Goal: Task Accomplishment & Management: Complete application form

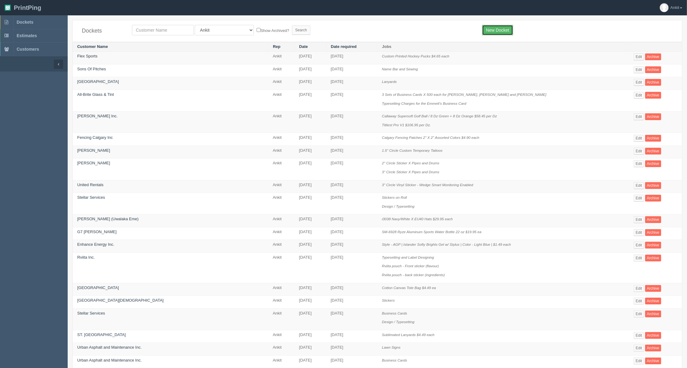
click at [499, 29] on link "New Docket" at bounding box center [497, 30] width 31 height 10
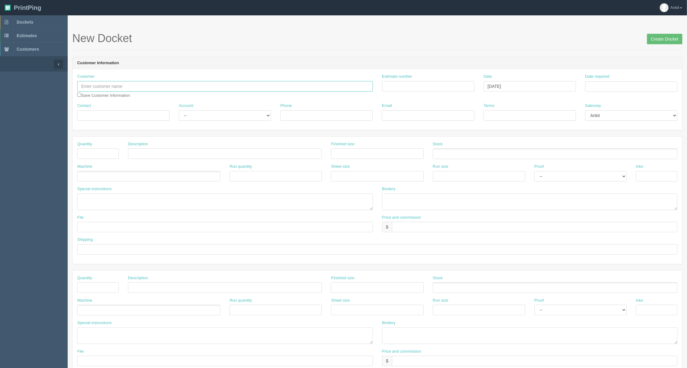
click at [142, 83] on input "text" at bounding box center [225, 86] width 296 height 10
type input "All-"
click at [30, 18] on link "Dockets" at bounding box center [34, 22] width 68 height 14
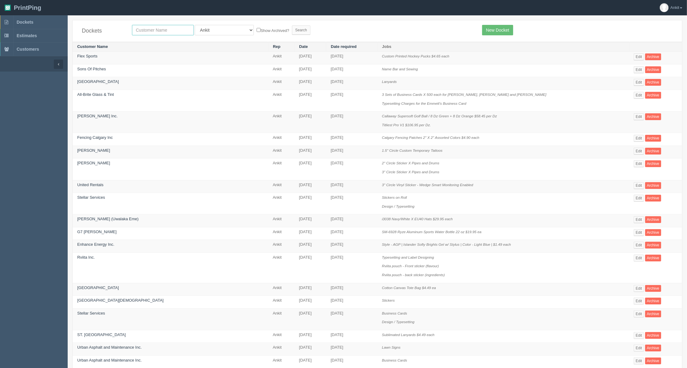
click at [149, 30] on input "text" at bounding box center [163, 30] width 62 height 10
type input "allbrite"
click at [292, 26] on input "Search" at bounding box center [301, 30] width 18 height 9
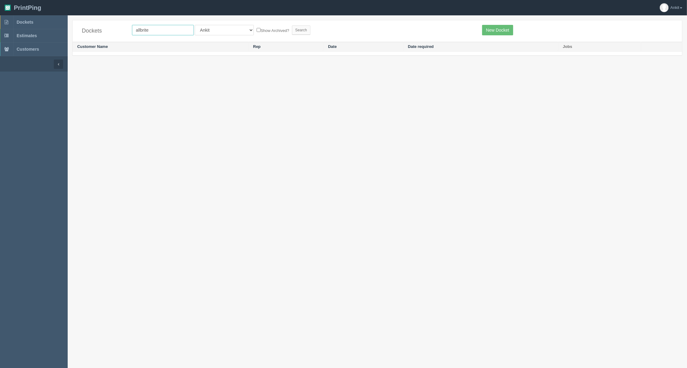
click at [153, 31] on input "allbrite" at bounding box center [163, 30] width 62 height 10
type input "all-brite"
click at [292, 26] on input "Search" at bounding box center [301, 30] width 18 height 9
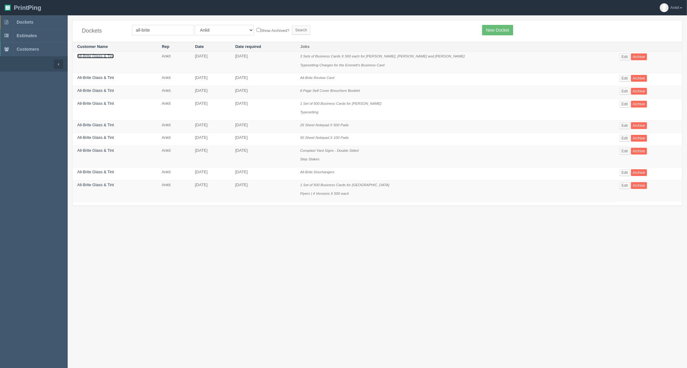
click at [89, 57] on link "All-Brite Glass & Tint" at bounding box center [95, 56] width 37 height 5
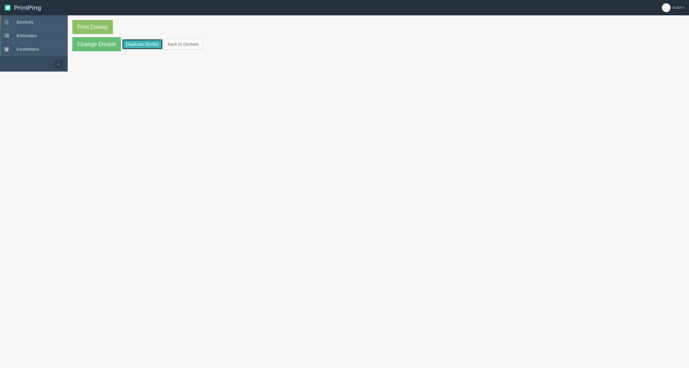
click at [132, 44] on link "Duplicate Docket" at bounding box center [142, 44] width 41 height 10
click at [29, 25] on link "Dockets" at bounding box center [34, 22] width 68 height 14
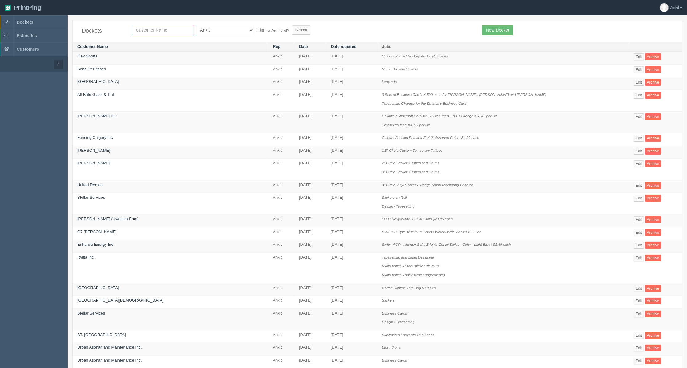
click at [146, 33] on input "text" at bounding box center [163, 30] width 62 height 10
type input "all-brite"
click at [292, 30] on input "Search" at bounding box center [301, 30] width 18 height 9
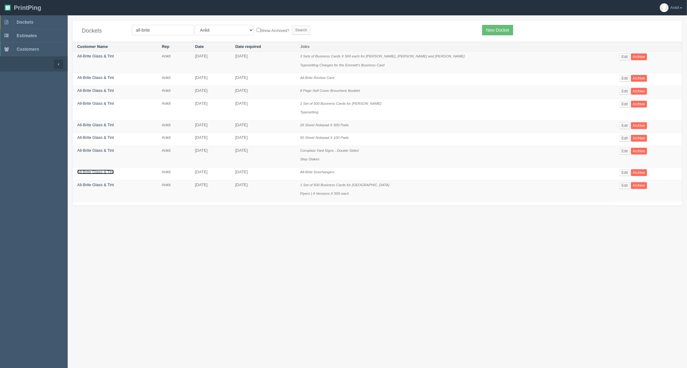
click at [91, 174] on link "All-Brite Glass & Tint" at bounding box center [95, 172] width 37 height 5
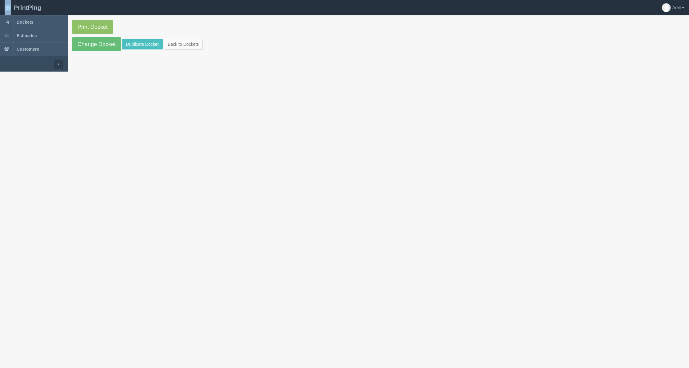
click at [91, 72] on html "PrintPing Ankit Edit account ( ankit@allrush.ca ) Logout Dockets Estimates" at bounding box center [344, 36] width 689 height 72
click at [128, 45] on link "Duplicate Docket" at bounding box center [142, 44] width 41 height 10
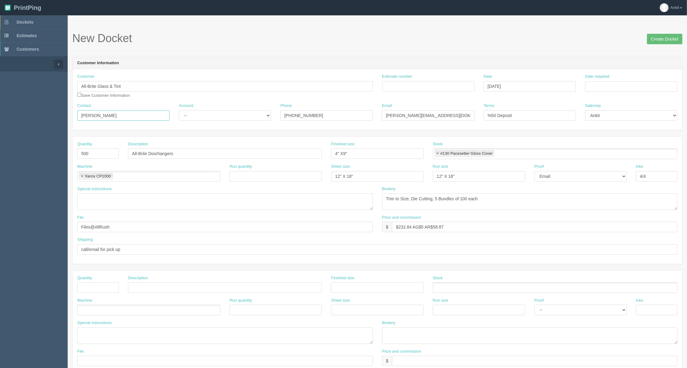
drag, startPoint x: 133, startPoint y: 114, endPoint x: 78, endPoint y: 117, distance: 55.1
click at [78, 117] on input "Edwin Calahorrano" at bounding box center [123, 115] width 92 height 10
click at [122, 118] on input "Edwin Calahorrano" at bounding box center [123, 115] width 92 height 10
drag, startPoint x: 125, startPoint y: 117, endPoint x: 80, endPoint y: 115, distance: 45.3
click at [80, 115] on input "Edwin Calahorrano" at bounding box center [123, 115] width 92 height 10
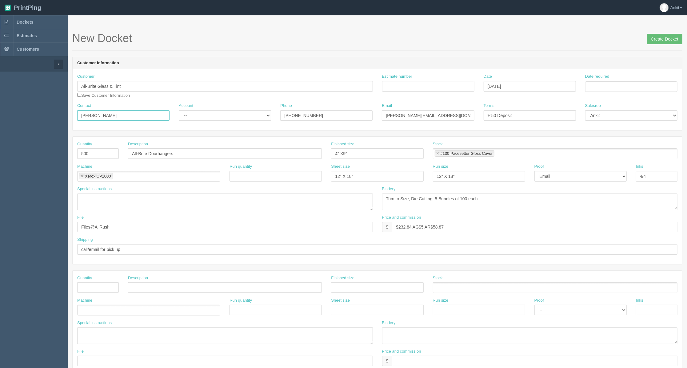
paste input "jordan@allbriteglass.ca"
type input "jordan@allbriteglass.ca"
click at [78, 95] on input "checkbox" at bounding box center [79, 95] width 4 height 4
checkbox input "true"
drag, startPoint x: 147, startPoint y: 116, endPoint x: 72, endPoint y: 116, distance: 75.0
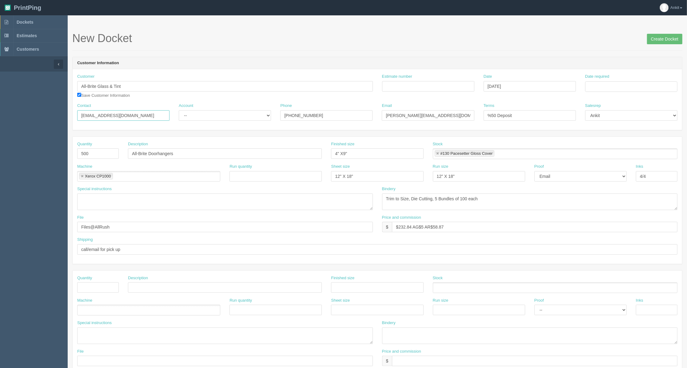
click at [72, 116] on section "New Docket Create Docket Customer Information Customer All-Brite Glass & Tint S…" at bounding box center [377, 286] width 619 height 543
drag, startPoint x: 436, startPoint y: 118, endPoint x: 350, endPoint y: 114, distance: 85.9
click at [352, 114] on div "Contact Account -- Existing Client Allrush Client Rep Client Phone 877-776-6996…" at bounding box center [377, 114] width 609 height 22
paste input "jorda"
type input "jordan@allbriteglass.ca"
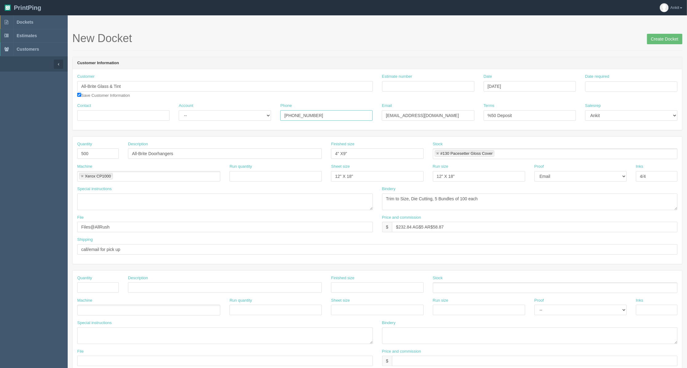
drag, startPoint x: 323, startPoint y: 114, endPoint x: 228, endPoint y: 116, distance: 95.3
click at [234, 116] on div "Contact Account -- Existing Client Allrush Client Rep Client Phone 877-776-6996…" at bounding box center [377, 114] width 609 height 22
paste input "310-4044 ext. 120"
type input "877-310-4044 ext. 120"
click at [110, 111] on input "Contact" at bounding box center [123, 115] width 92 height 10
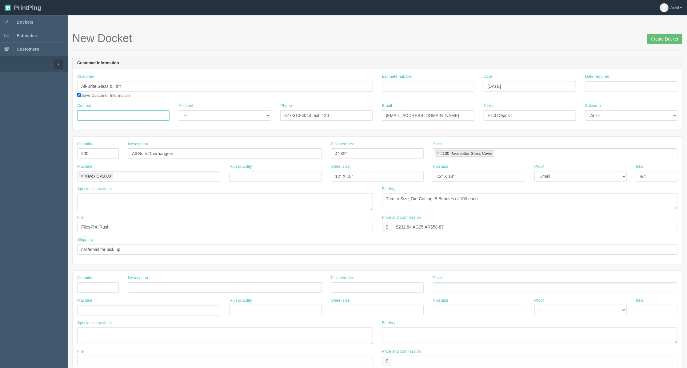
paste input "Jason van Deventer"
type input "Jason van Deventer | Jordan"
click at [197, 117] on select "-- Existing Client Allrush Client Rep Client" at bounding box center [225, 115] width 92 height 10
select select "Allrush Client"
click at [179, 110] on select "-- Existing Client Allrush Client Rep Client" at bounding box center [225, 115] width 92 height 10
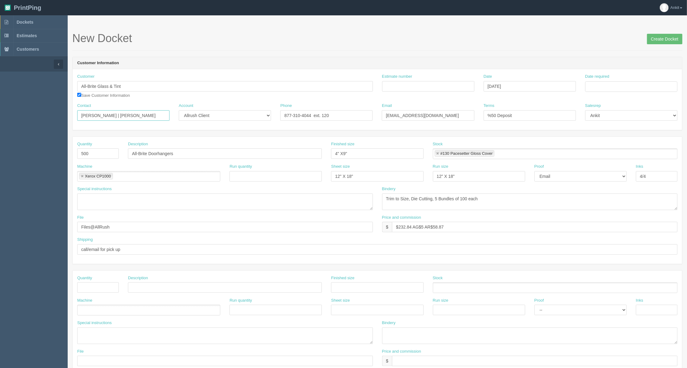
drag, startPoint x: 141, startPoint y: 120, endPoint x: 141, endPoint y: 116, distance: 3.7
click at [141, 120] on input "Jason van Deventer | Jordan" at bounding box center [123, 115] width 92 height 10
drag, startPoint x: 141, startPoint y: 116, endPoint x: 123, endPoint y: 113, distance: 18.6
click at [123, 113] on input "Jason van Deventer | Jordan" at bounding box center [123, 115] width 92 height 10
paste input "Aivaliotis"
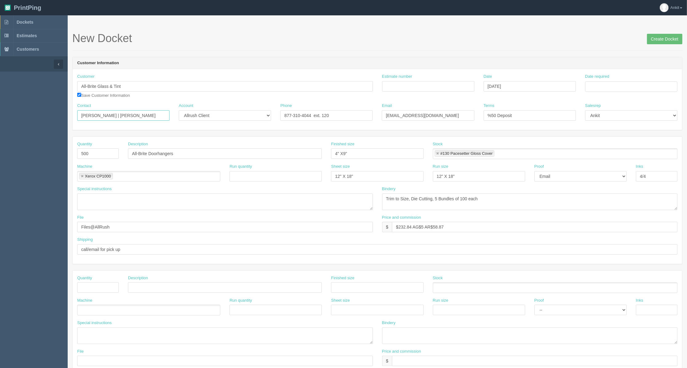
type input "Jason van Deventer | Jordan Aivaliotis"
click at [194, 89] on input "All-Brite Glass & Tint" at bounding box center [225, 86] width 296 height 10
click at [403, 89] on input "Estimate number" at bounding box center [428, 86] width 92 height 10
type input "7027"
click at [605, 84] on input "Date required" at bounding box center [631, 86] width 92 height 10
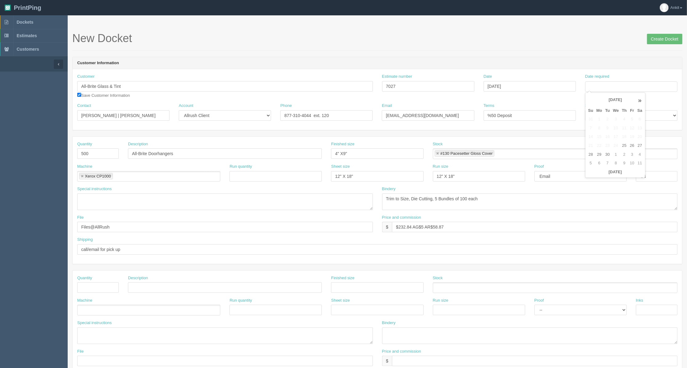
click at [608, 100] on th "September 2025" at bounding box center [615, 100] width 41 height 12
click at [614, 191] on span "Oct" at bounding box center [611, 188] width 14 height 17
click at [632, 129] on td "10" at bounding box center [631, 128] width 7 height 9
type input "October 10, 2025"
click at [520, 90] on input "September 30, 2025" at bounding box center [529, 86] width 92 height 10
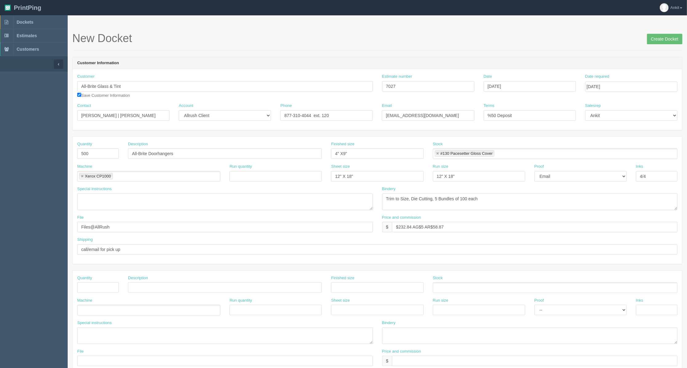
click at [517, 56] on form "New Docket Create Docket Customer Information Customer All-Brite Glass & Tint S…" at bounding box center [377, 290] width 610 height 517
drag, startPoint x: 102, startPoint y: 154, endPoint x: 70, endPoint y: 155, distance: 32.3
click at [70, 155] on section "New Docket Create Docket Customer Information Customer All-Brite Glass & Tint S…" at bounding box center [377, 286] width 619 height 543
type input "2"
type input "P"
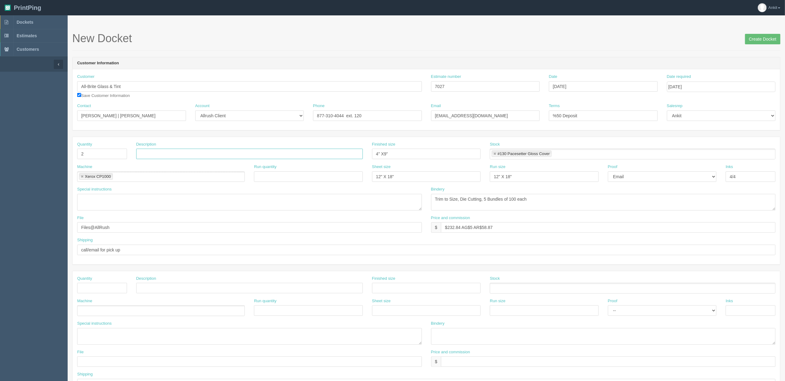
click at [145, 153] on input "text" at bounding box center [249, 154] width 227 height 10
paste input "Synthetic Paper Poster 8pt"
type input "Synthetic Paper Poster 8pt"
click at [81, 177] on link at bounding box center [82, 177] width 4 height 4
type input "Synthetic Paper Poster 8pt"
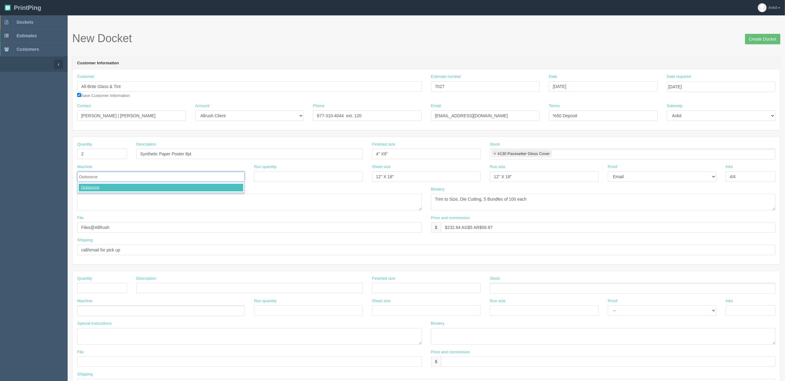
type input "Outsource"
click at [96, 200] on textarea at bounding box center [249, 202] width 345 height 17
click at [128, 200] on textarea "PO to Anvy Digital |" at bounding box center [249, 202] width 345 height 17
click at [165, 201] on textarea "PO to Anvy Digital |" at bounding box center [249, 202] width 345 height 17
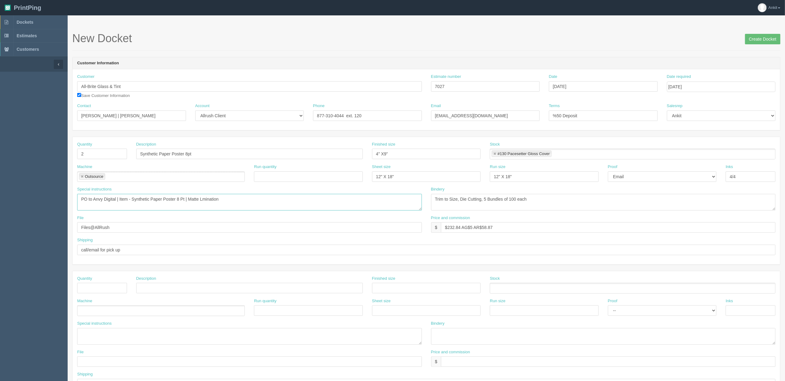
click at [211, 200] on textarea "PO to Anvy Digital | Item - Synthetic Paper Poster 8 Pt | Matte Lmination" at bounding box center [249, 202] width 345 height 17
click at [257, 203] on textarea "PO to Anvy Digital | Item - Synthetic Paper Poster 8 Pt | Matte Lamination | Qt…" at bounding box center [249, 202] width 345 height 17
type textarea "PO to Anvy Digital | Item - Synthetic Paper Poster 8 Pt | Matte Lamination | Qt…"
drag, startPoint x: 393, startPoint y: 153, endPoint x: 364, endPoint y: 153, distance: 28.6
click at [364, 153] on div "Quantity 2 Description Synthetic Paper Poster 8pt Finished size 4" X9" Stock #1…" at bounding box center [427, 152] width 708 height 22
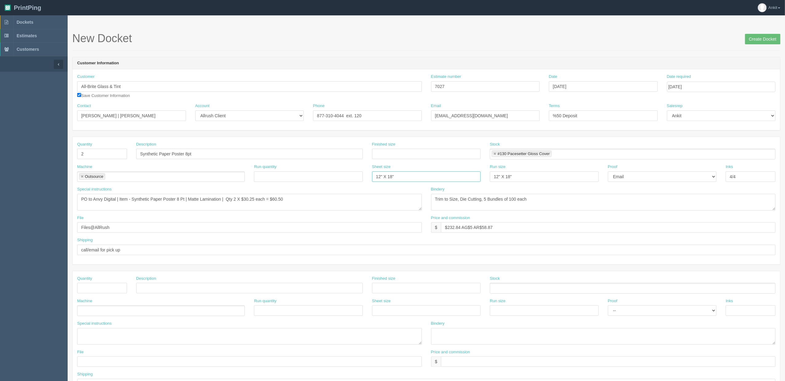
drag, startPoint x: 392, startPoint y: 179, endPoint x: 360, endPoint y: 179, distance: 32.6
click at [360, 179] on div "Machine Outsource Outsource Run quantity Sheet size 12" X 18" Run size 12" X 18…" at bounding box center [427, 175] width 708 height 22
drag, startPoint x: 521, startPoint y: 178, endPoint x: 487, endPoint y: 178, distance: 33.5
click at [487, 178] on div "Run size 12" X 18"" at bounding box center [544, 175] width 118 height 22
click at [494, 153] on link at bounding box center [495, 154] width 4 height 4
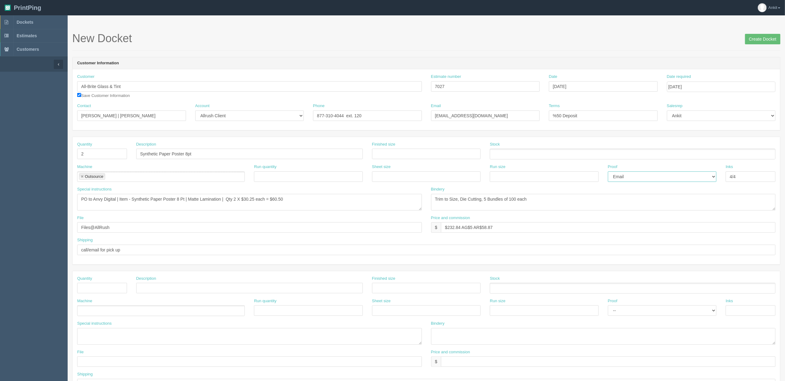
drag, startPoint x: 629, startPoint y: 175, endPoint x: 629, endPoint y: 179, distance: 3.4
click at [629, 175] on select "-- Email Hard Copy" at bounding box center [662, 176] width 109 height 10
select select
click at [608, 172] on select "-- Email Hard Copy" at bounding box center [662, 176] width 109 height 10
drag, startPoint x: 740, startPoint y: 179, endPoint x: 731, endPoint y: 175, distance: 10.4
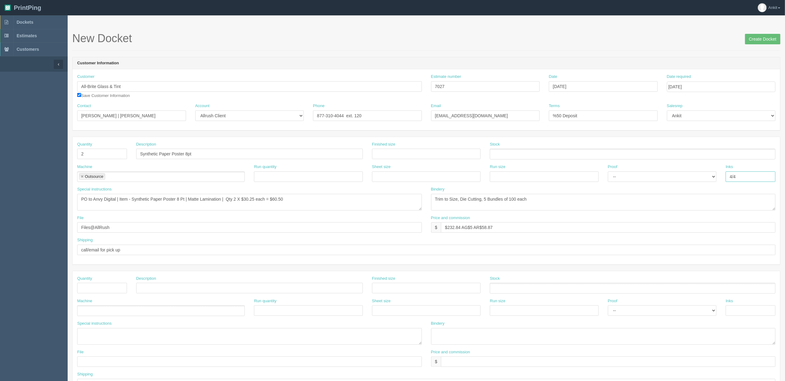
click at [686, 175] on input "4/4" at bounding box center [751, 176] width 50 height 10
type input "40"
drag, startPoint x: 735, startPoint y: 177, endPoint x: 724, endPoint y: 177, distance: 10.5
click at [686, 177] on div "Inks 40" at bounding box center [750, 175] width 59 height 22
type input "4/0"
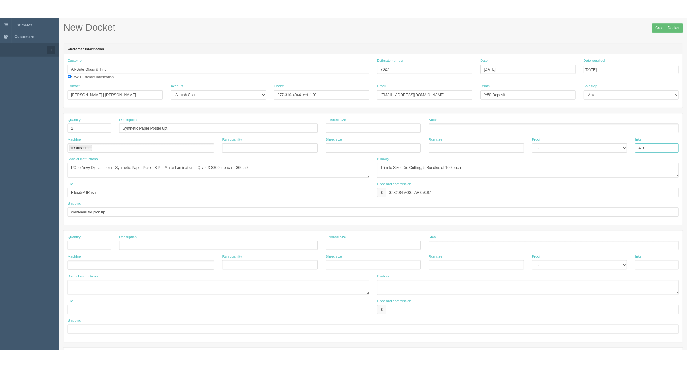
scroll to position [41, 0]
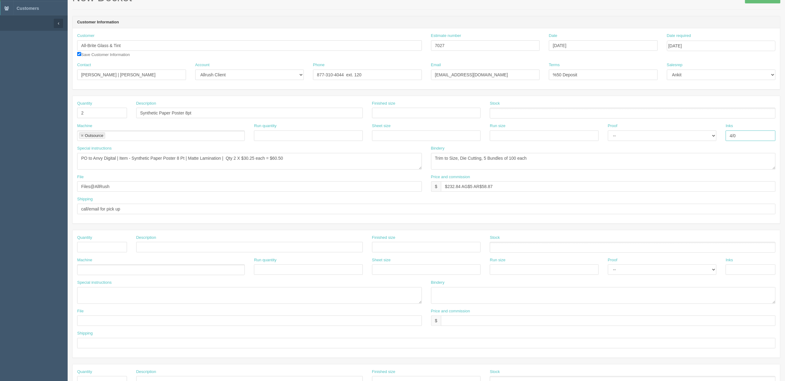
drag, startPoint x: 752, startPoint y: 135, endPoint x: 724, endPoint y: 135, distance: 28.3
click at [686, 135] on div "Inks 4/0" at bounding box center [750, 134] width 59 height 22
click at [483, 173] on div "Bindery Trim to Size, Die Cutting, 5 Bundles of 100 each" at bounding box center [604, 159] width 354 height 29
click at [185, 19] on header "Customer Information" at bounding box center [427, 22] width 708 height 12
click at [87, 250] on input "text" at bounding box center [102, 247] width 50 height 10
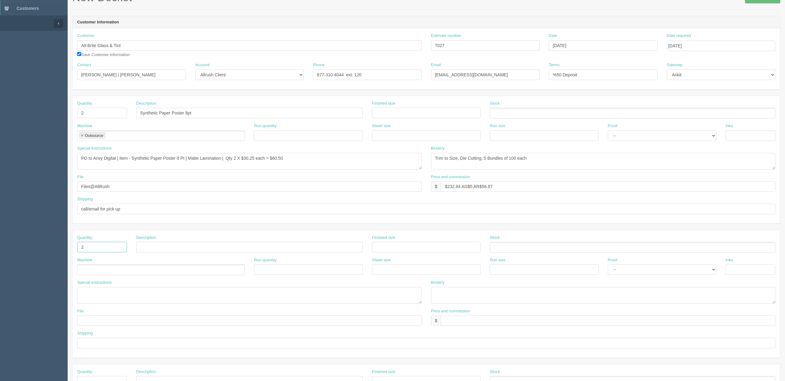
type input "2"
click at [87, 250] on input "2" at bounding box center [102, 247] width 50 height 10
click at [189, 251] on input "text" at bounding box center [249, 247] width 227 height 10
click at [537, 159] on textarea "Trim to Size, Die Cutting, 5 Bundles of 100 each" at bounding box center [603, 161] width 345 height 17
drag, startPoint x: 542, startPoint y: 160, endPoint x: 428, endPoint y: 160, distance: 113.8
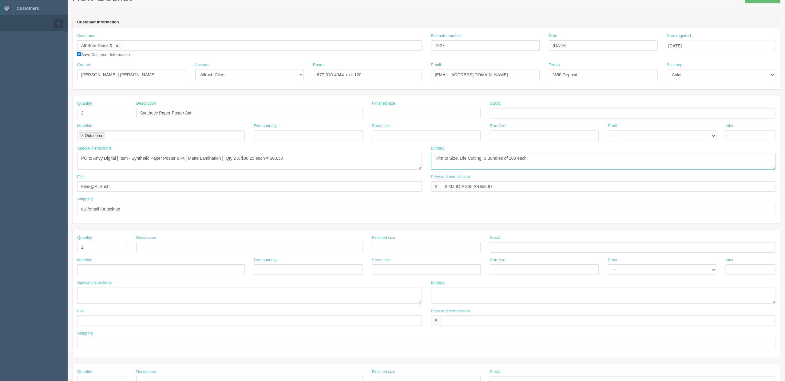
click at [428, 160] on div "Bindery Trim to Size, Die Cutting, 5 Bundles of 100 each" at bounding box center [604, 159] width 354 height 29
drag, startPoint x: 125, startPoint y: 189, endPoint x: 68, endPoint y: 189, distance: 56.9
click at [68, 189] on section "New Docket Create Docket Customer Information Customer All-Brite Glass & Tint S…" at bounding box center [426, 245] width 717 height 543
type input "sent to vendor"
drag, startPoint x: 502, startPoint y: 187, endPoint x: 446, endPoint y: 187, distance: 56.0
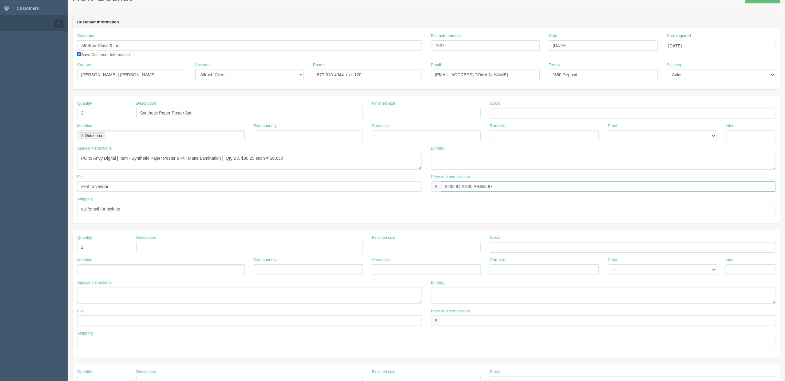
click at [446, 187] on input "$232.84 AG$5 AR$58.87" at bounding box center [608, 186] width 335 height 10
type input "#"
type input "@"
click at [494, 187] on input "$" at bounding box center [608, 186] width 335 height 10
type input "$119.90 AG$3.63 AR$25.65"
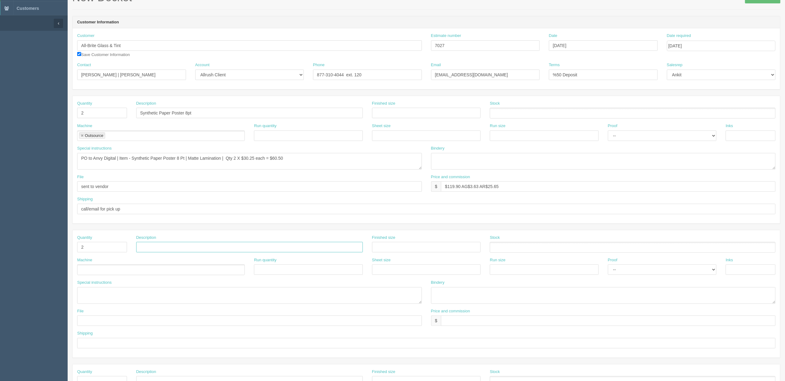
click at [262, 244] on input "text" at bounding box center [249, 247] width 227 height 10
click at [147, 252] on input "text" at bounding box center [249, 247] width 227 height 10
click at [152, 247] on input "text" at bounding box center [249, 247] width 227 height 10
type input "Vinyl Decal for Window"
click at [141, 247] on input "Vinyl Decal for Window" at bounding box center [249, 247] width 227 height 10
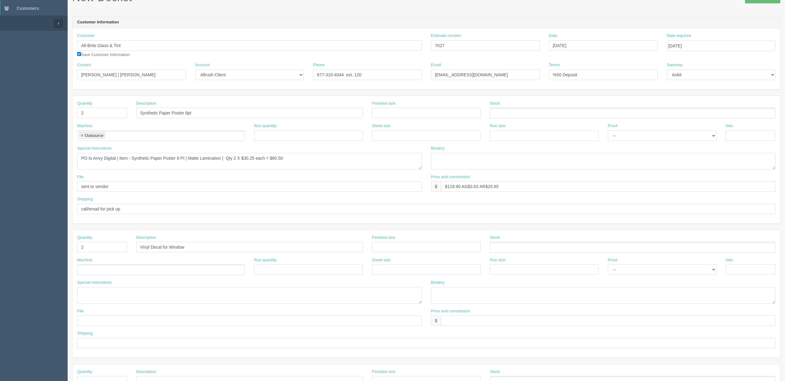
click at [192, 271] on ul at bounding box center [161, 269] width 168 height 11
type input "Outsource"
click at [154, 292] on textarea at bounding box center [249, 295] width 345 height 17
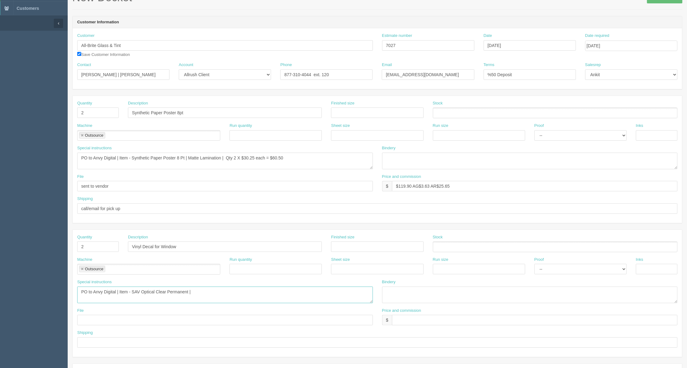
click at [197, 298] on textarea "PO to Anvy Digital | Item - SAV Optical Clear Permanent |" at bounding box center [225, 295] width 296 height 17
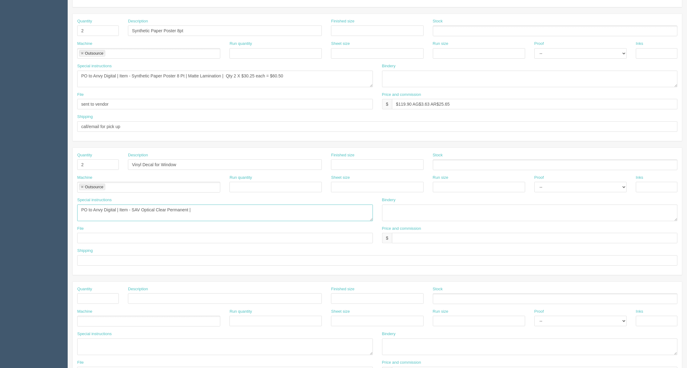
click at [199, 213] on textarea "PO to Anvy Digital | Item - SAV Optical Clear Permanent |" at bounding box center [225, 213] width 296 height 17
type textarea "PO to Anvy Digital | Item - SAV Optical Clear Permanent |"
click at [188, 78] on textarea "PO to Anvy Digital | Item - Synthetic Paper Poster 8 Pt | Matte Lamination | Qt…" at bounding box center [225, 79] width 296 height 17
type textarea "PO to Anvy Digital | Item - Synthetic Paper Poster 8 Pt | Size - 48" W | Matte …"
click at [212, 213] on textarea "PO to Anvy Digital | Item - SAV Optical Clear Permanent |" at bounding box center [225, 213] width 296 height 17
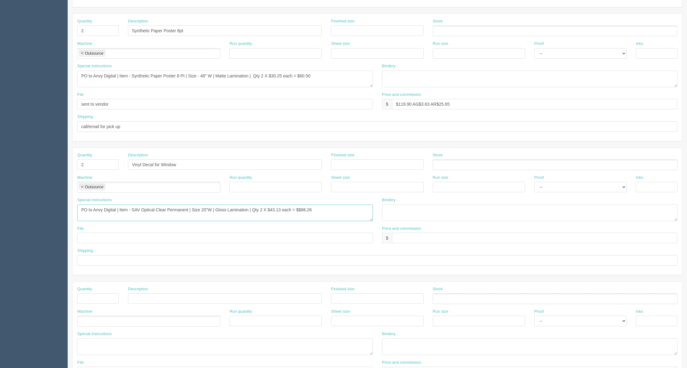
type textarea "PO to Anvy Digital | Item - SAV Optical Clear Permanent | Size 20"W | Gloss Lam…"
click at [424, 242] on input "text" at bounding box center [534, 238] width 285 height 10
click at [413, 244] on input "$" at bounding box center [534, 238] width 285 height 10
type input "$159.90 AG$5.18 AR$36.57"
drag, startPoint x: 112, startPoint y: 103, endPoint x: 74, endPoint y: 106, distance: 38.3
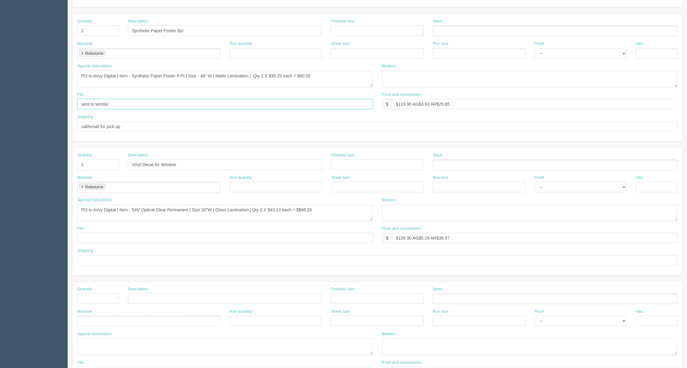
click at [74, 106] on div "File sent to vendor" at bounding box center [225, 103] width 305 height 22
click at [124, 246] on div "File" at bounding box center [225, 237] width 305 height 22
click at [121, 242] on input "text" at bounding box center [225, 238] width 296 height 10
paste input "sent to vendor"
type input "sent to vendor"
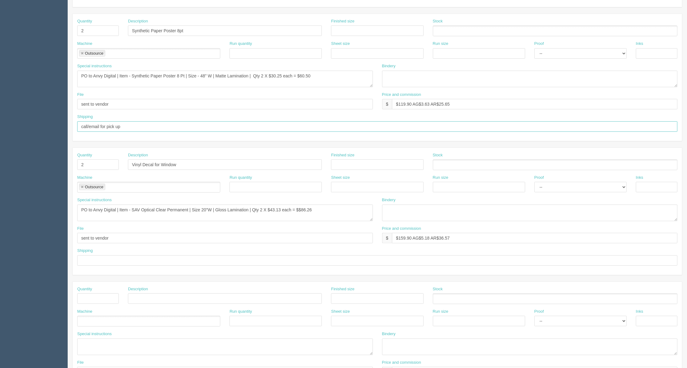
click at [129, 124] on input "call/email for pick up" at bounding box center [377, 126] width 600 height 10
drag, startPoint x: 132, startPoint y: 125, endPoint x: 61, endPoint y: 138, distance: 72.1
click at [61, 138] on section "Dockets Estimates Customers" at bounding box center [343, 163] width 687 height 543
click at [121, 263] on input "text" at bounding box center [377, 261] width 600 height 10
paste input "call/email for pick up"
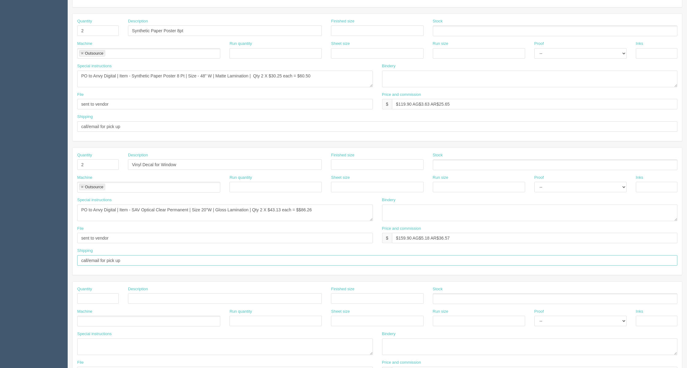
type input "call/email for pick up"
click at [298, 248] on div "File sent to vendor" at bounding box center [225, 237] width 305 height 22
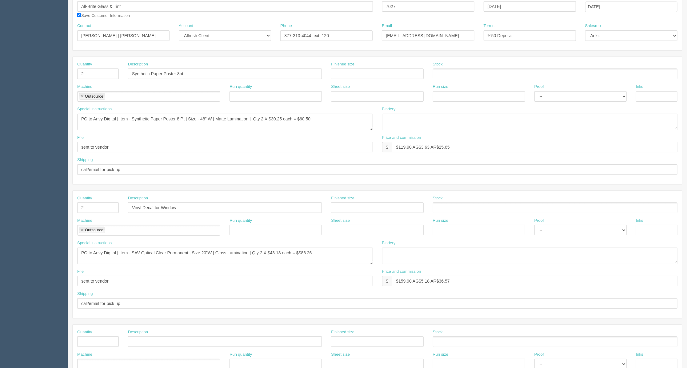
scroll to position [82, 0]
click at [151, 311] on div "Shipping call/email for pick up" at bounding box center [377, 300] width 609 height 22
click at [157, 304] on input "call/email for pick up" at bounding box center [377, 302] width 600 height 10
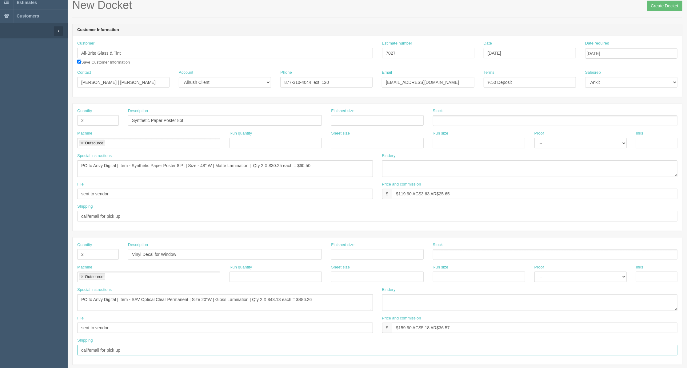
scroll to position [0, 0]
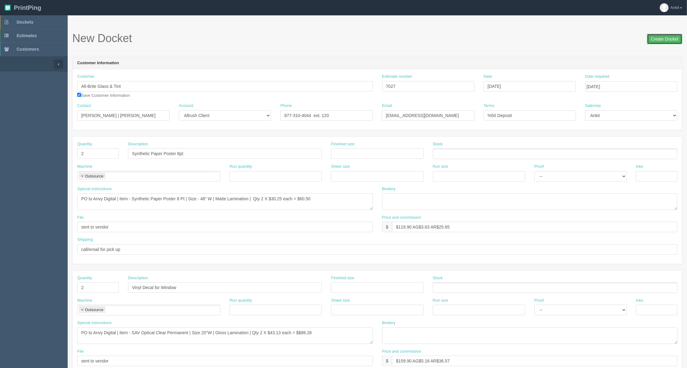
click at [657, 40] on input "Create Docket" at bounding box center [664, 39] width 35 height 10
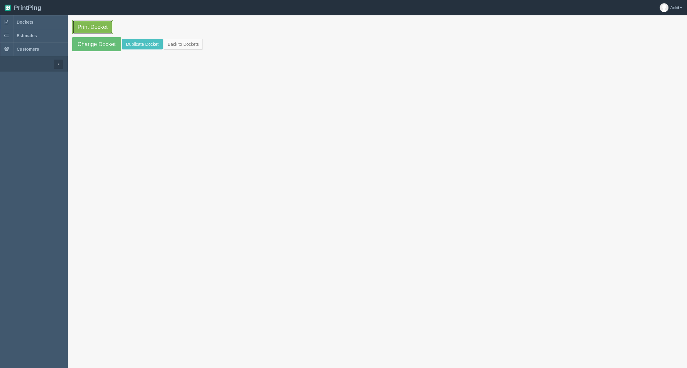
click at [99, 26] on link "Print Docket" at bounding box center [92, 27] width 41 height 14
